Goal: Task Accomplishment & Management: Manage account settings

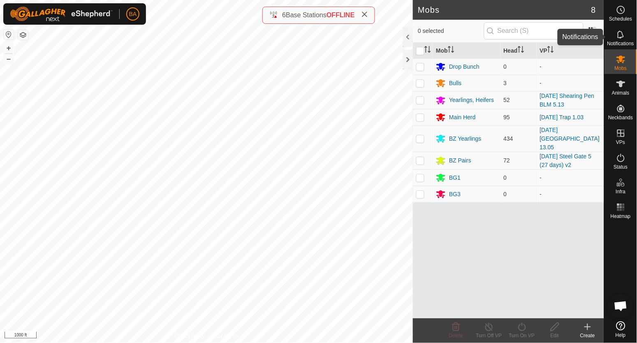
click at [627, 39] on es-notification-svg-icon at bounding box center [621, 34] width 15 height 13
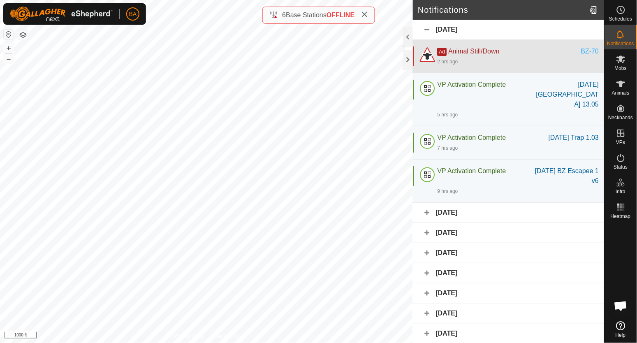
click at [581, 52] on div "BZ-70" at bounding box center [590, 52] width 18 height 10
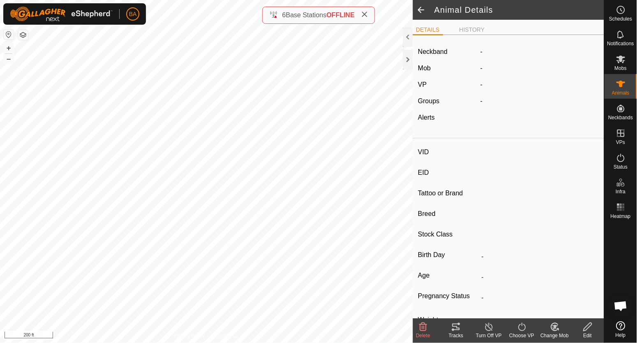
type input "BZ-70"
type input "-"
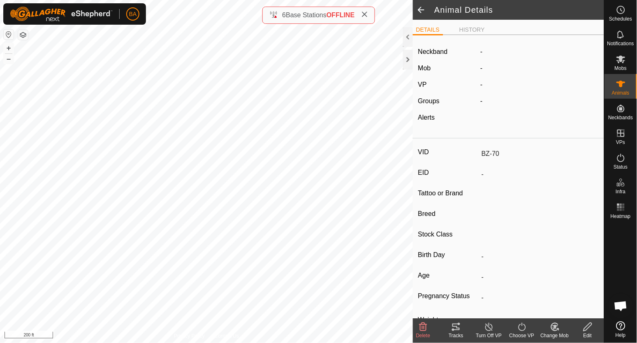
type input "-"
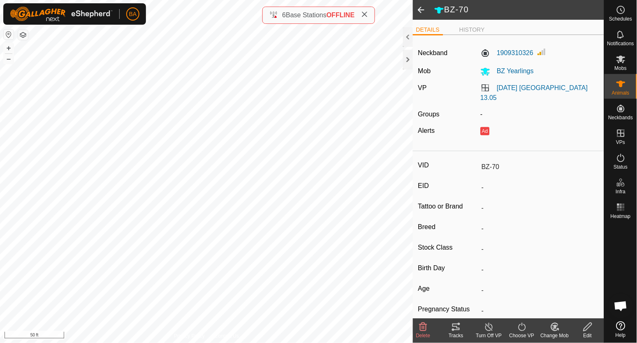
click at [456, 330] on icon at bounding box center [456, 327] width 7 height 7
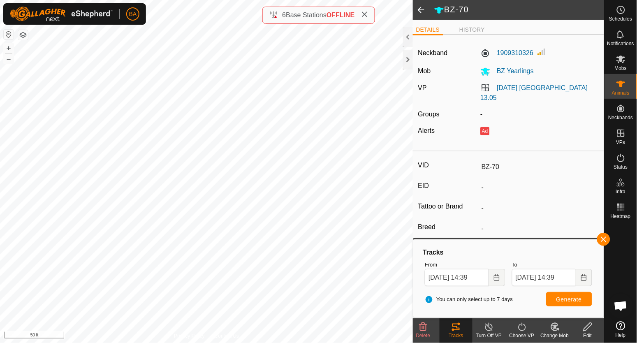
click at [424, 324] on icon at bounding box center [424, 327] width 10 height 10
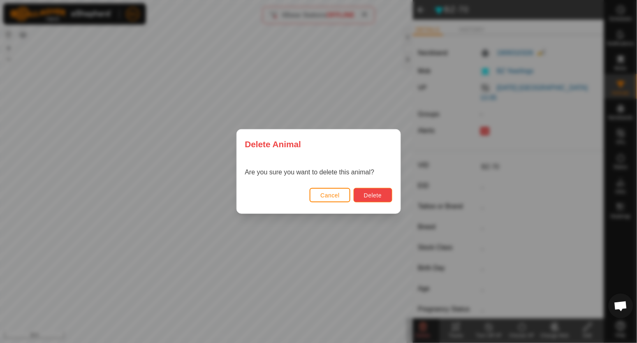
click at [383, 198] on button "Delete" at bounding box center [373, 195] width 38 height 14
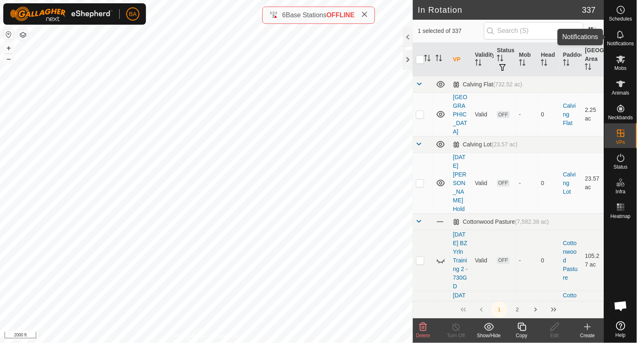
drag, startPoint x: 627, startPoint y: 39, endPoint x: 622, endPoint y: 39, distance: 4.5
click at [626, 39] on es-notification-svg-icon at bounding box center [621, 34] width 15 height 13
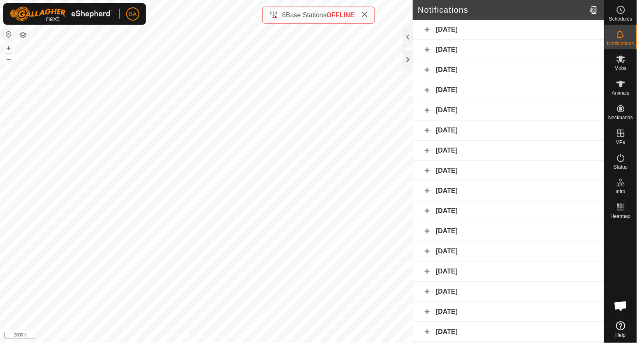
click at [578, 24] on div "[DATE]" at bounding box center [508, 30] width 191 height 20
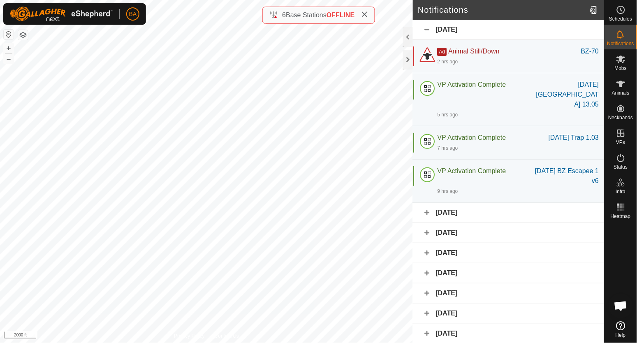
click at [578, 24] on div "[DATE]" at bounding box center [508, 30] width 191 height 20
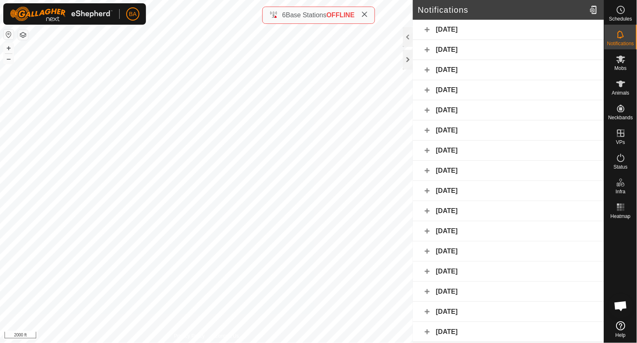
click at [558, 52] on div "[DATE]" at bounding box center [508, 50] width 191 height 20
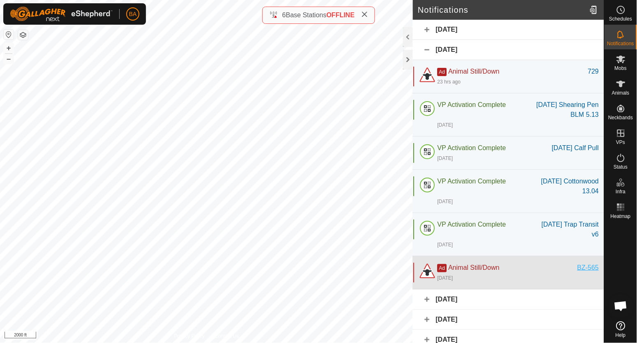
click at [581, 273] on div "BZ-565" at bounding box center [588, 268] width 21 height 10
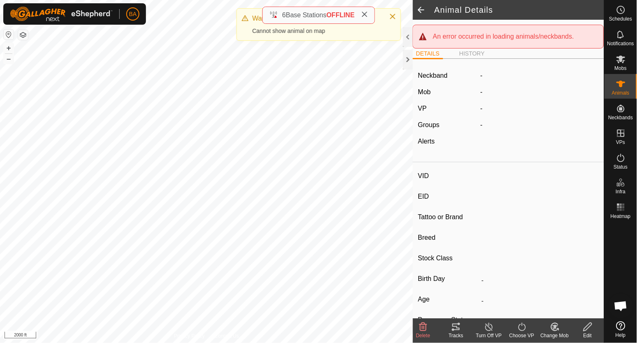
click at [422, 14] on span at bounding box center [421, 10] width 16 height 20
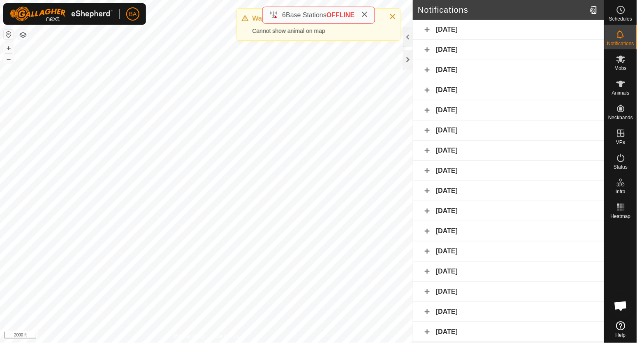
click at [524, 50] on div "[DATE]" at bounding box center [508, 50] width 191 height 20
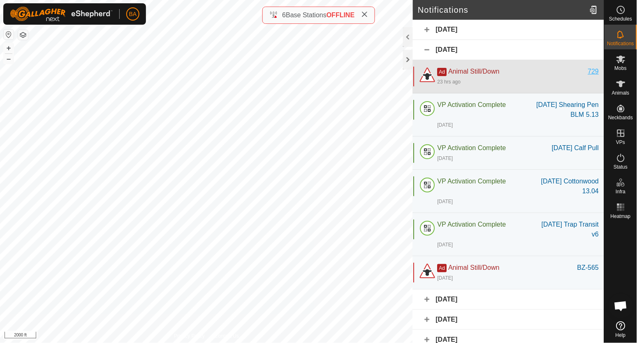
click at [590, 70] on div "729" at bounding box center [593, 72] width 11 height 10
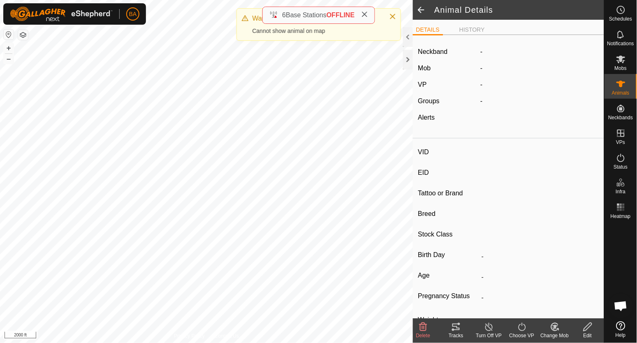
type input "729"
type input "-"
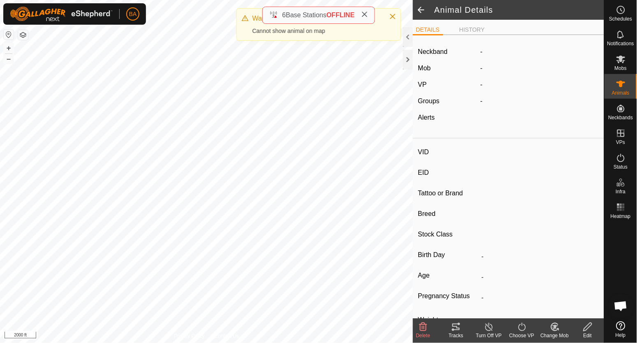
type input "0 kg"
type input "-"
click at [414, 5] on span at bounding box center [421, 10] width 16 height 20
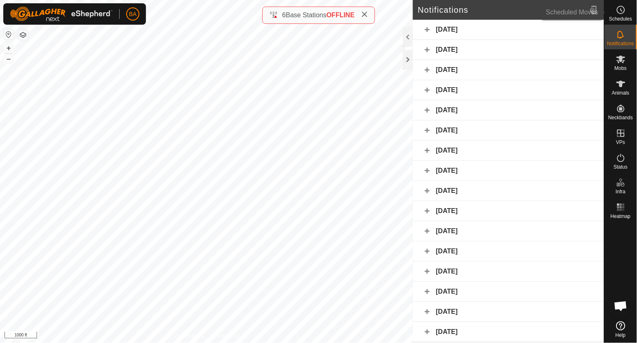
click at [621, 13] on icon at bounding box center [621, 10] width 10 height 10
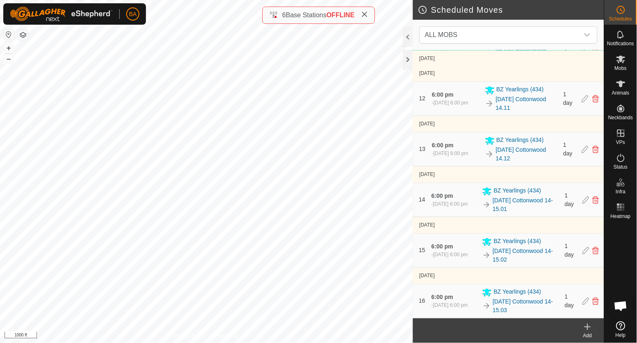
scroll to position [1428, 0]
